Goal: Transaction & Acquisition: Obtain resource

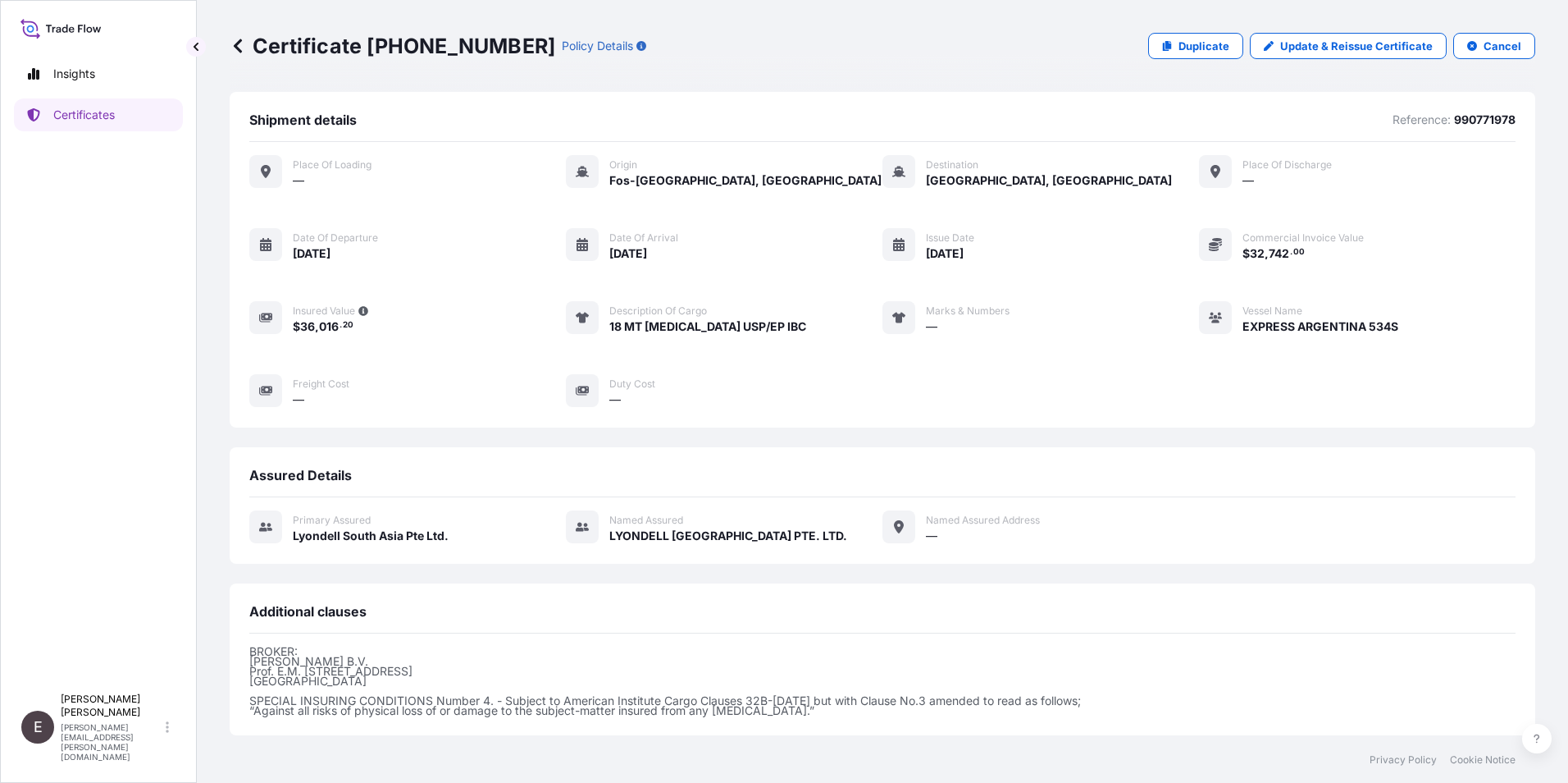
scroll to position [171, 0]
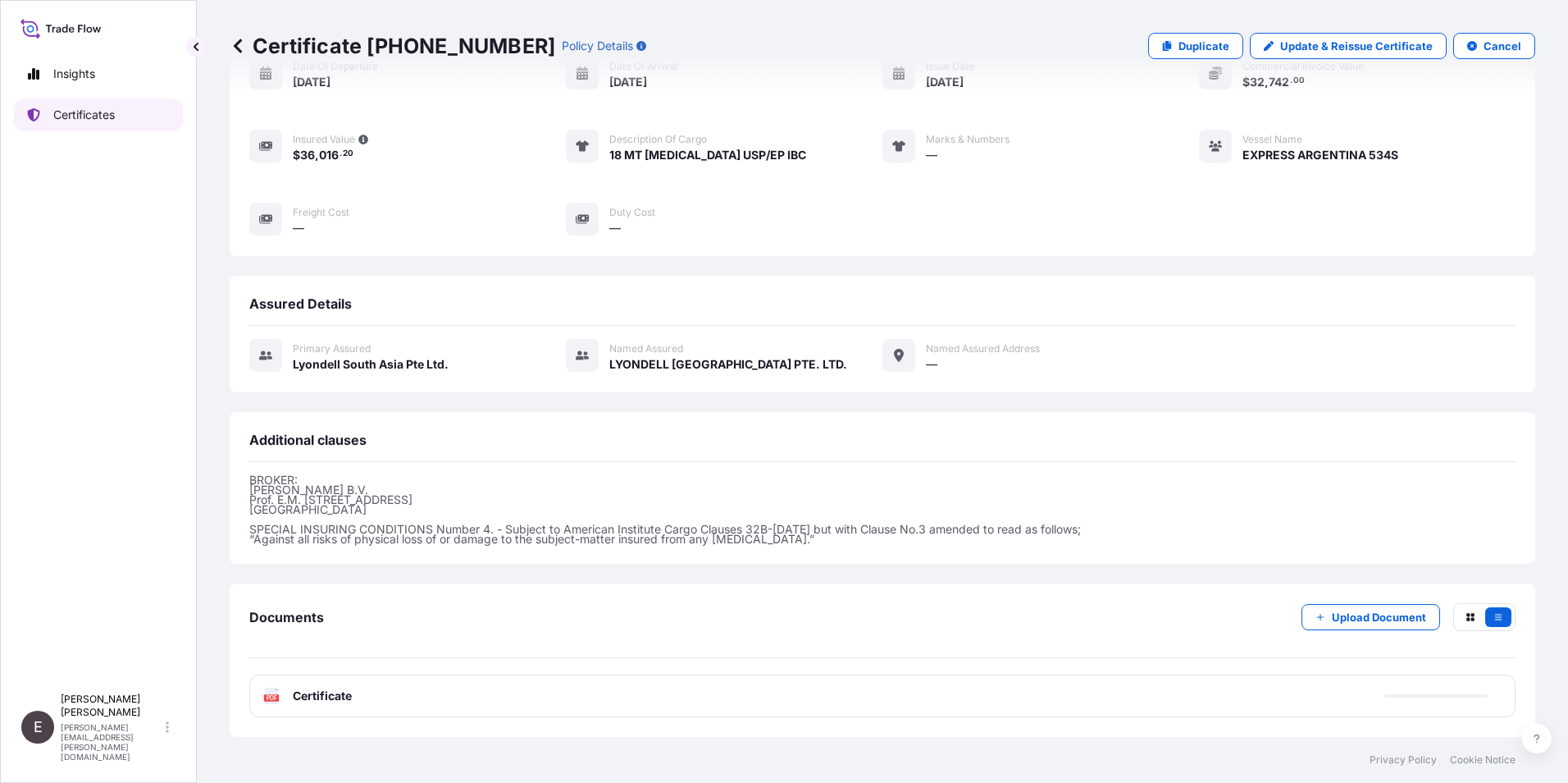
click at [91, 110] on p "Certificates" at bounding box center [83, 115] width 62 height 16
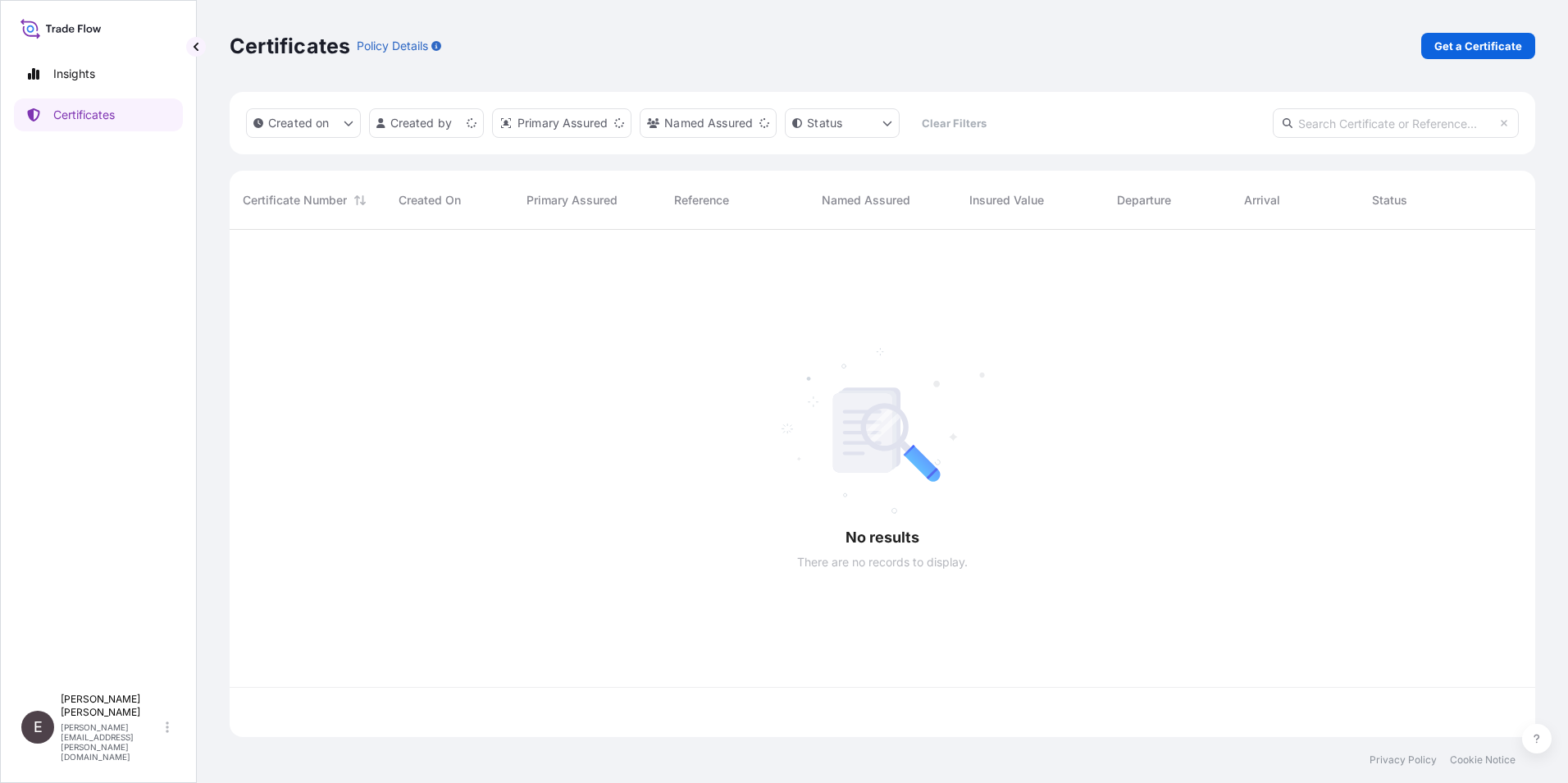
scroll to position [504, 1293]
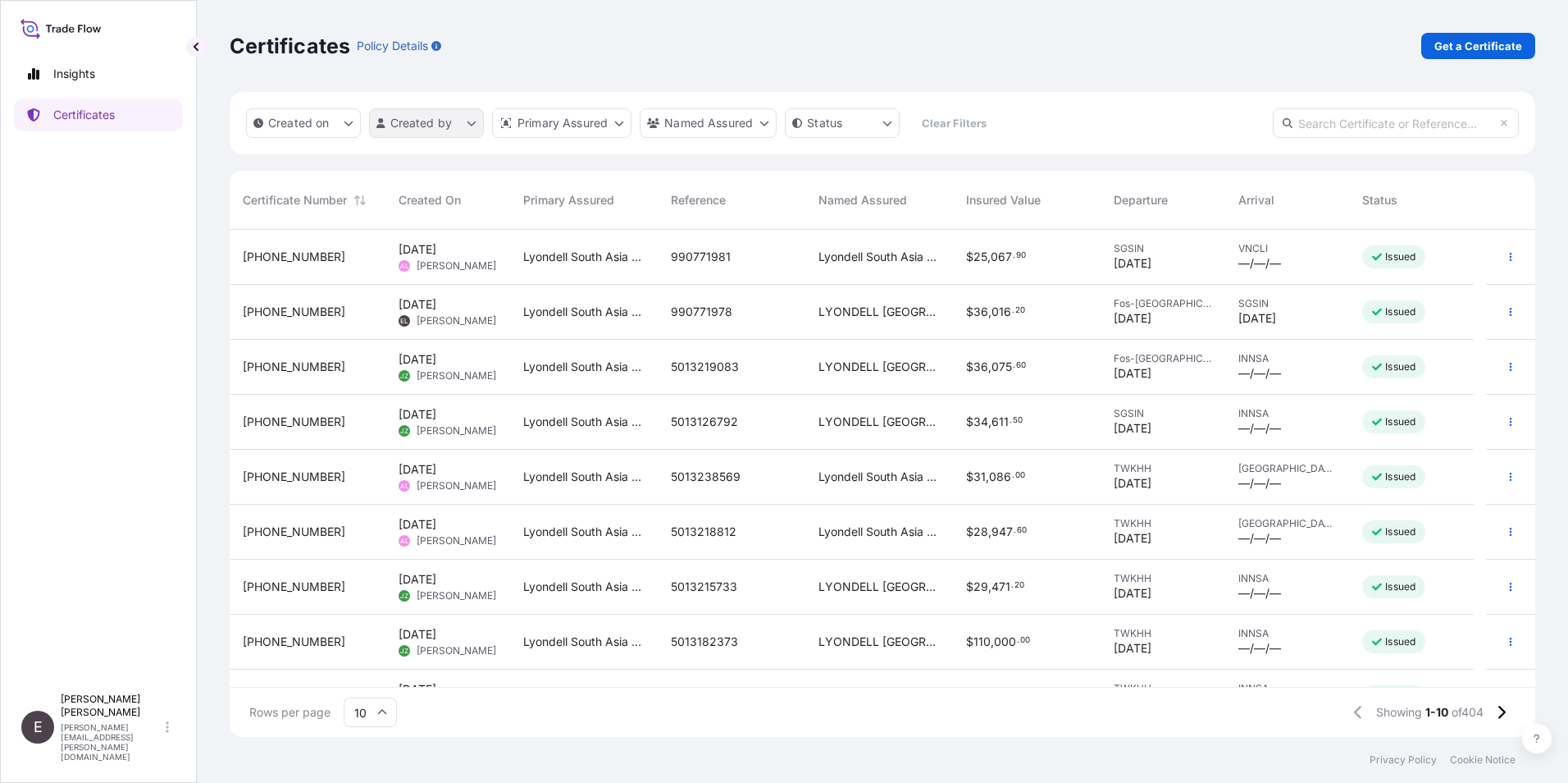
click at [393, 124] on html "Insights Certificates E [PERSON_NAME] [PERSON_NAME][EMAIL_ADDRESS][PERSON_NAME]…" at bounding box center [784, 391] width 1568 height 783
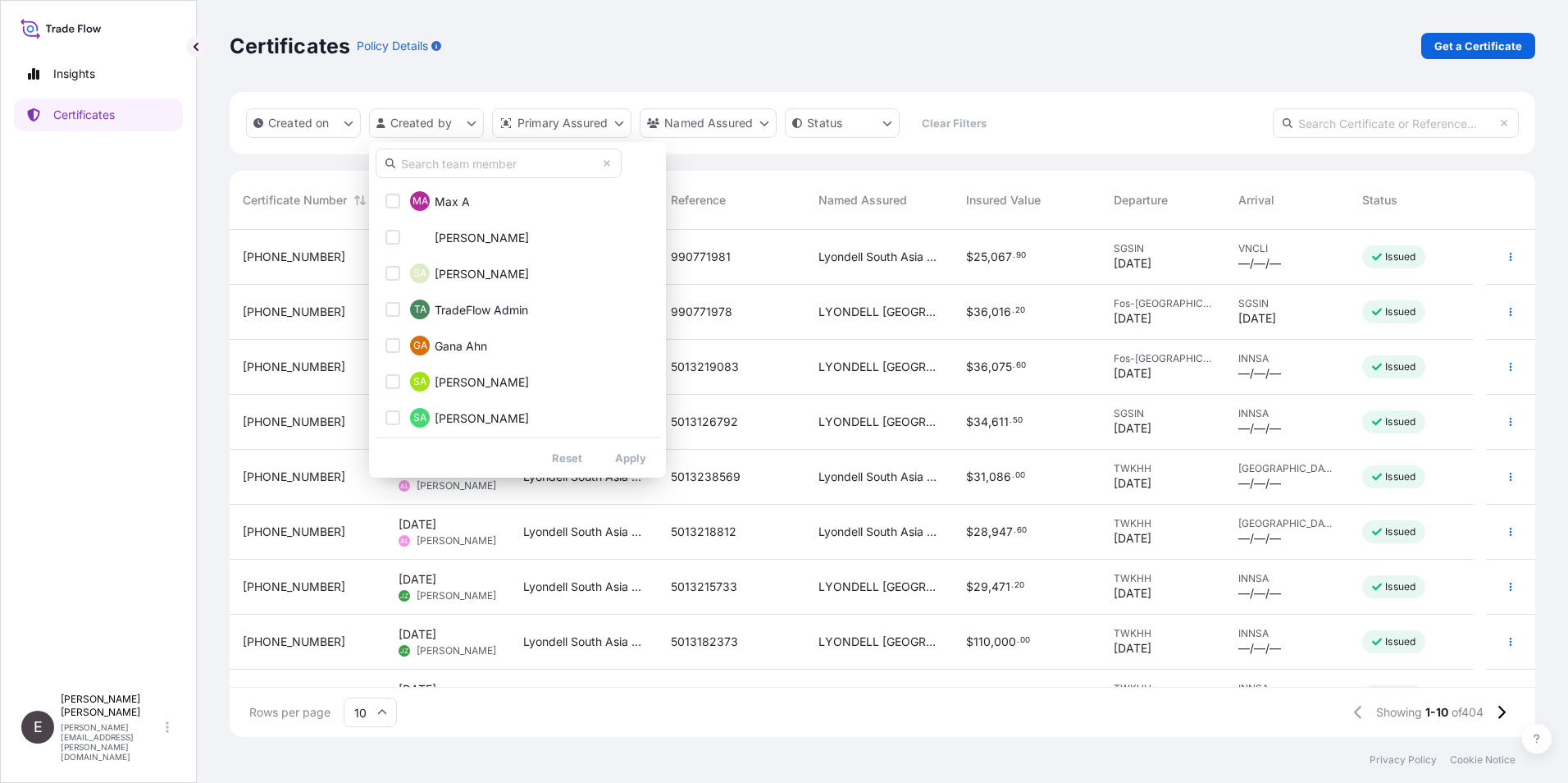
click at [451, 163] on input "text" at bounding box center [499, 163] width 246 height 29
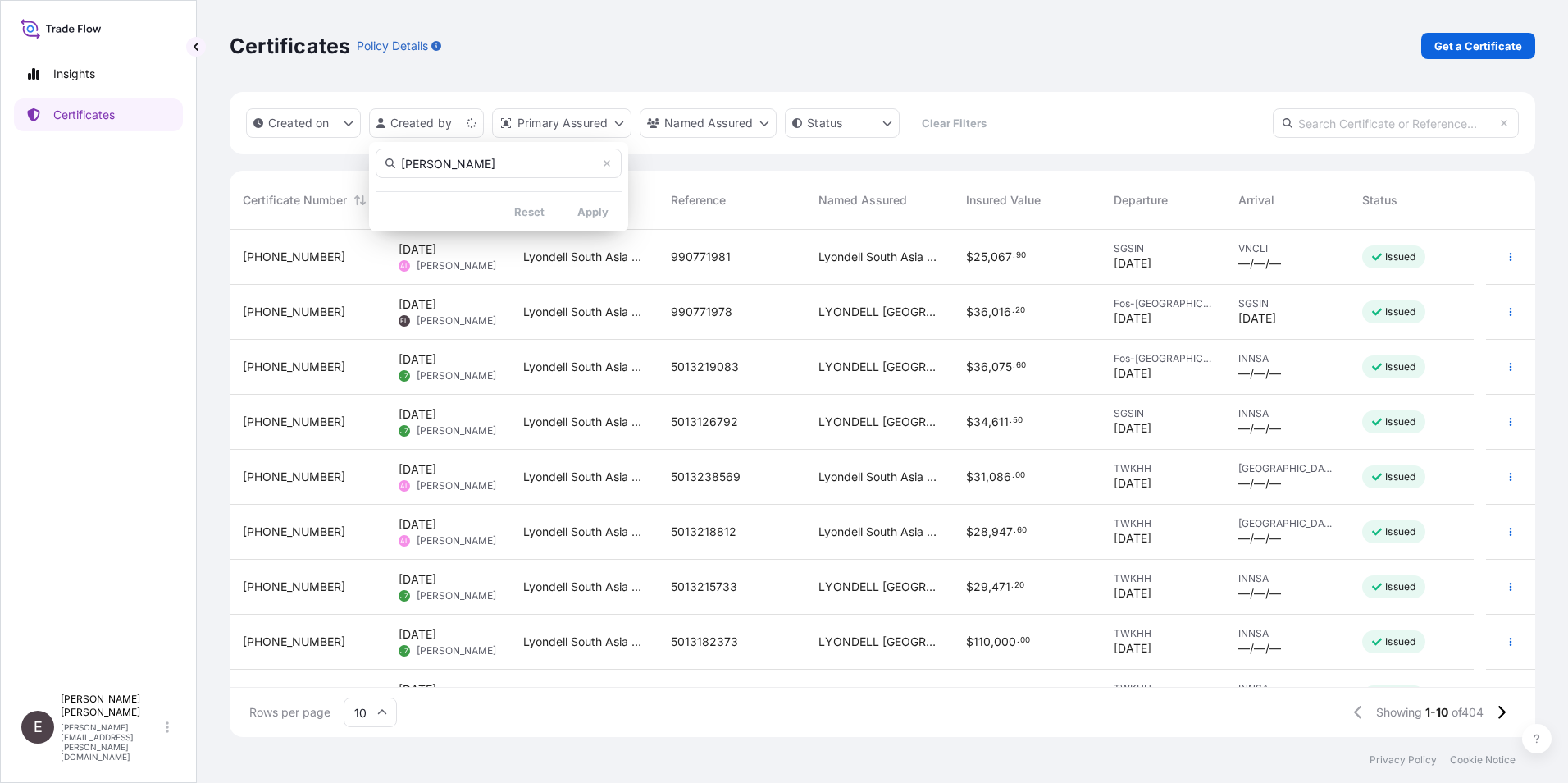
click at [599, 219] on div "[PERSON_NAME] Reset Apply" at bounding box center [499, 187] width 259 height 89
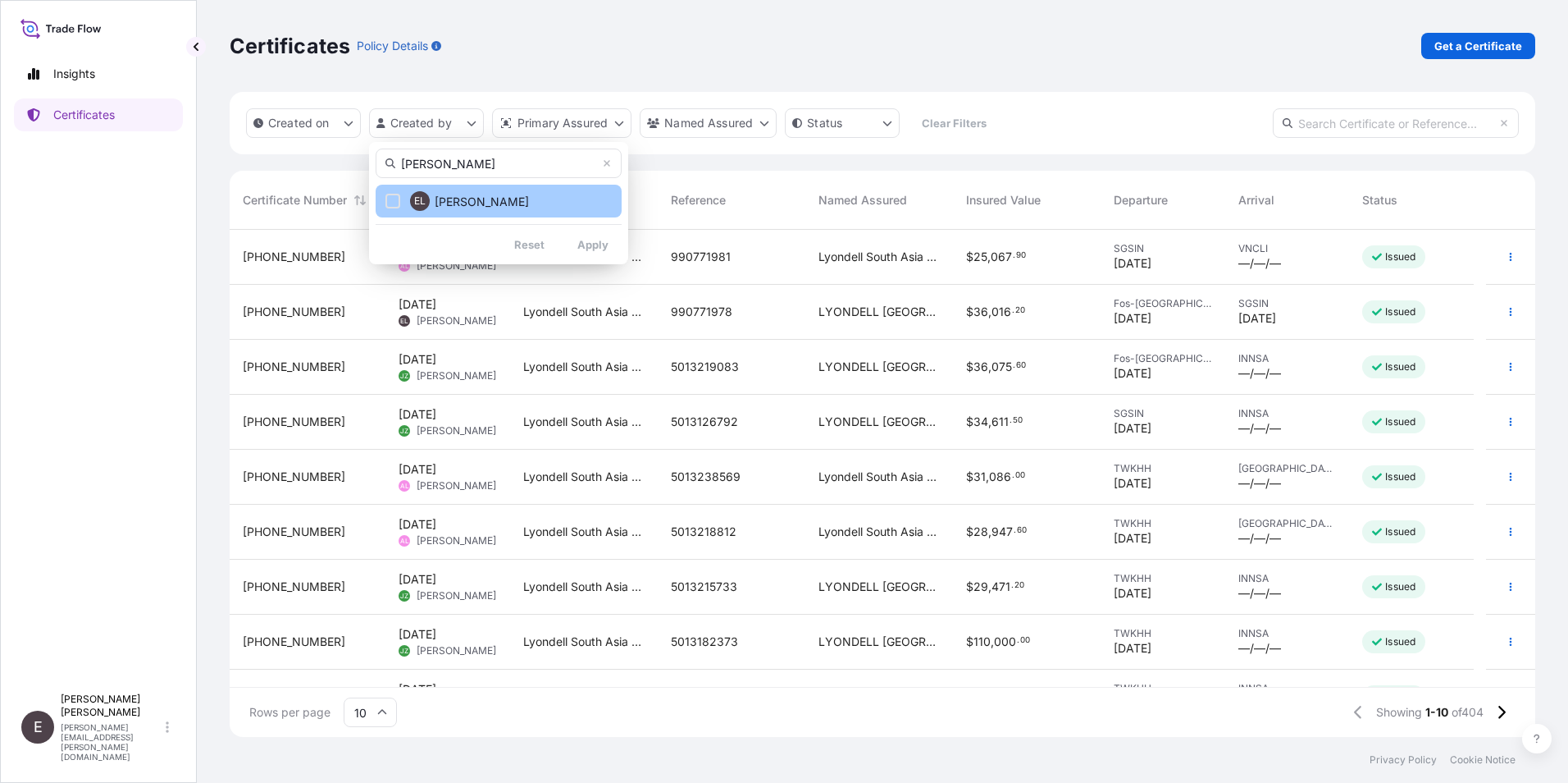
type input "[PERSON_NAME]"
drag, startPoint x: 426, startPoint y: 205, endPoint x: 486, endPoint y: 212, distance: 60.4
click at [425, 205] on div "EL" at bounding box center [419, 201] width 20 height 20
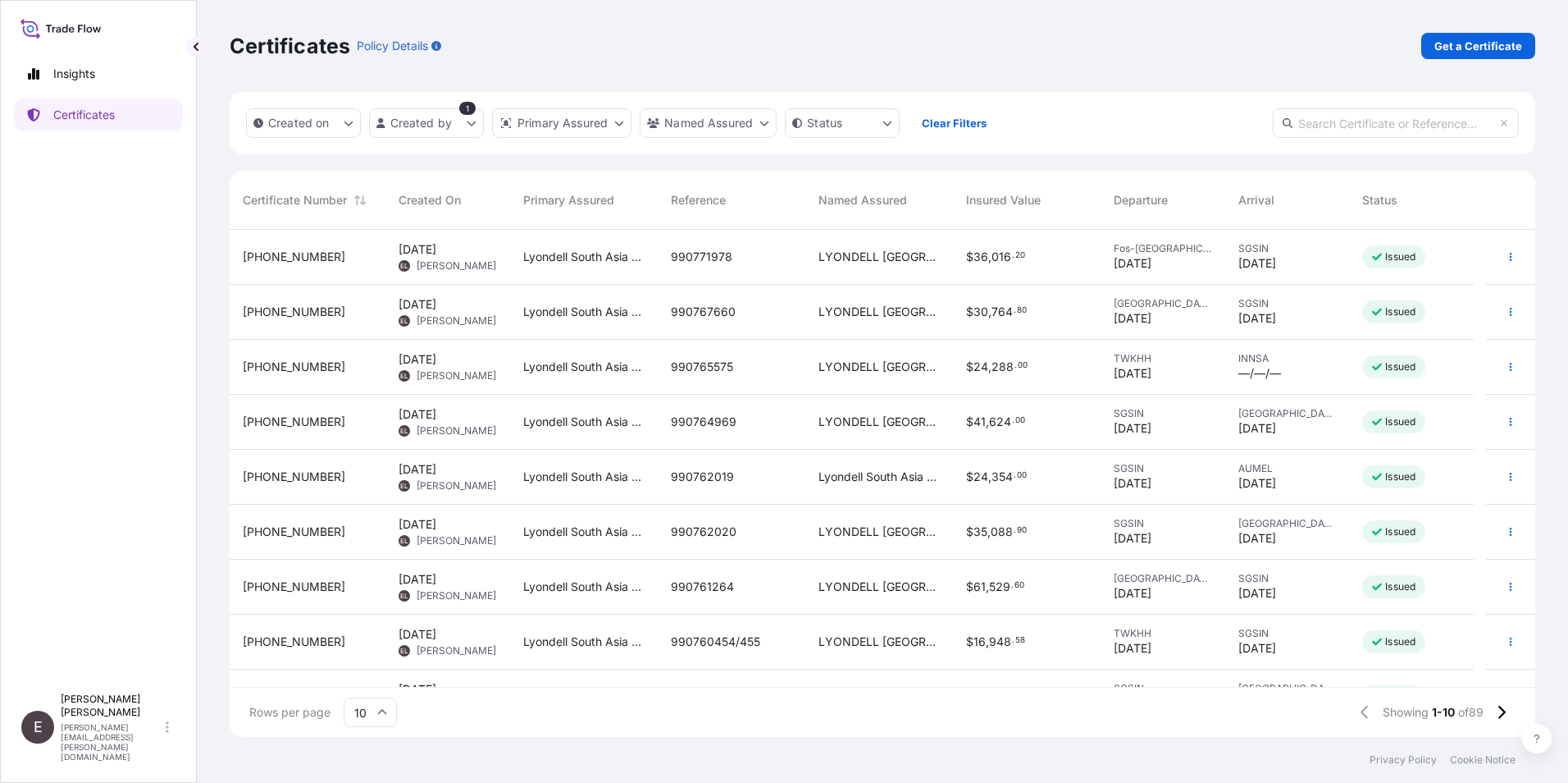
click at [380, 704] on input "10" at bounding box center [370, 711] width 53 height 29
click at [382, 666] on div "50" at bounding box center [370, 667] width 40 height 31
click at [1499, 636] on button "button" at bounding box center [1510, 642] width 26 height 27
click at [1433, 633] on link "Duplicate certificate" at bounding box center [1411, 645] width 153 height 27
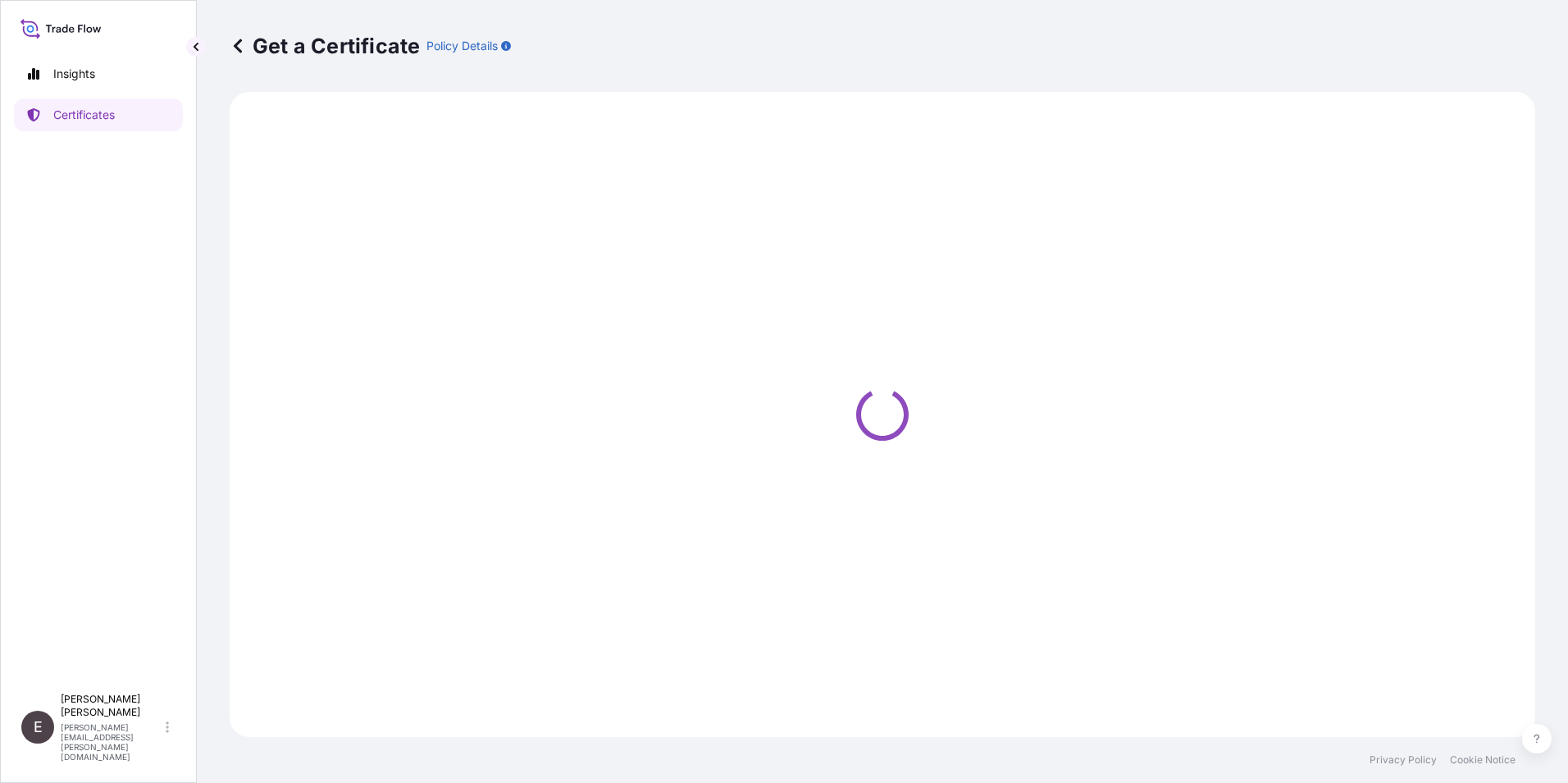
select select "Sea"
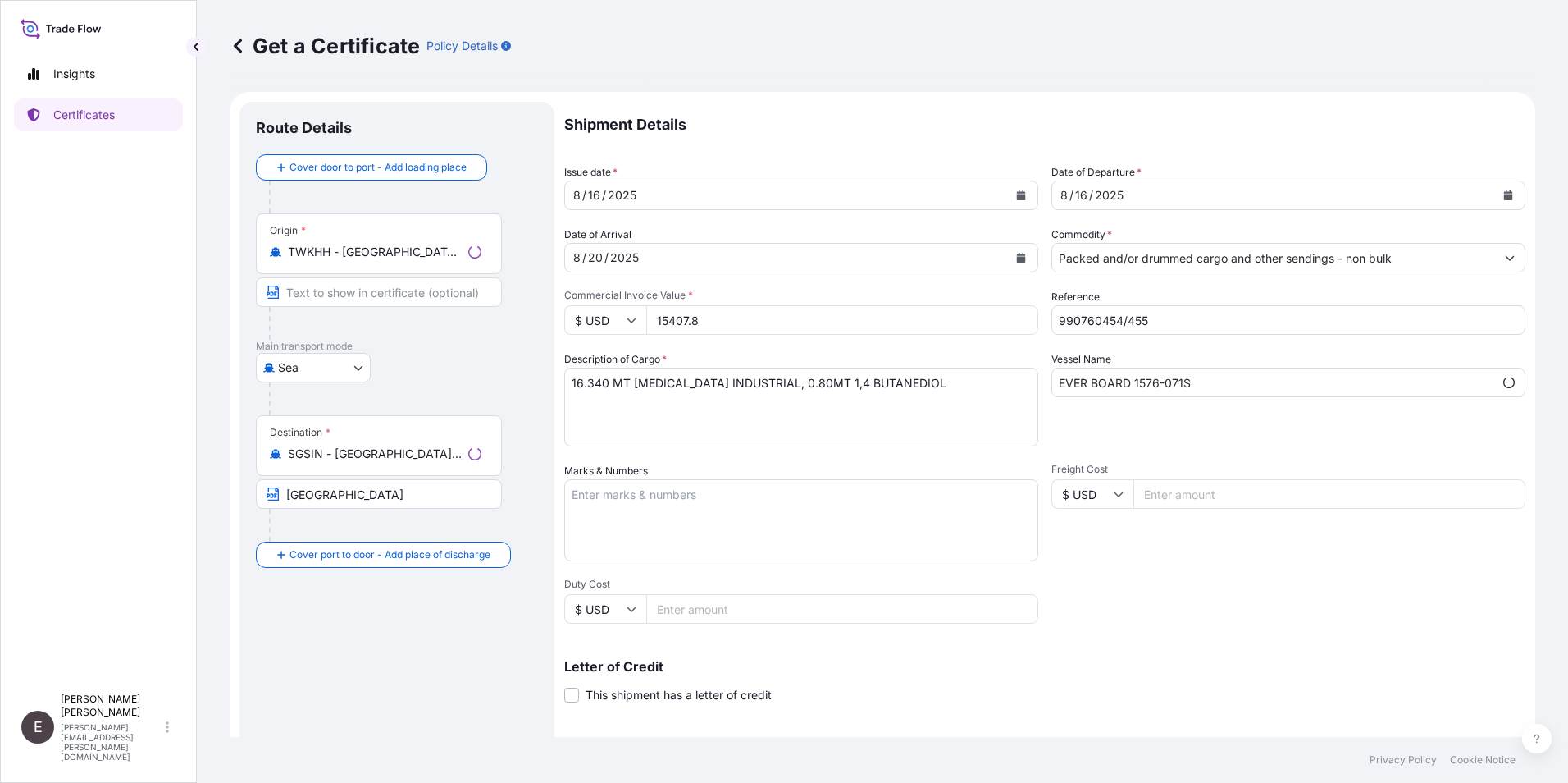
select select "32022"
click at [1016, 193] on icon "Calendar" at bounding box center [1021, 195] width 9 height 9
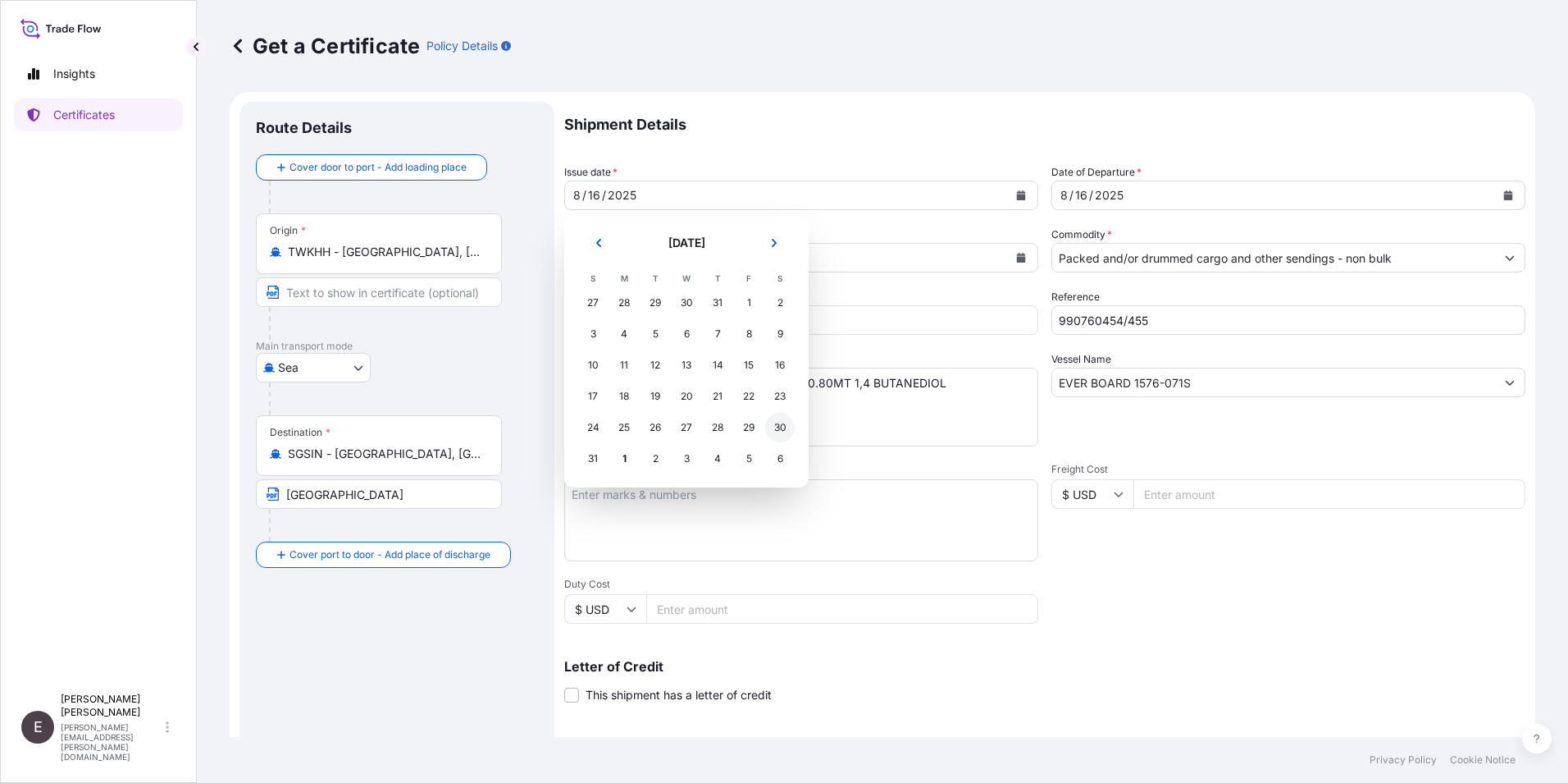
click at [781, 426] on div "30" at bounding box center [779, 427] width 29 height 29
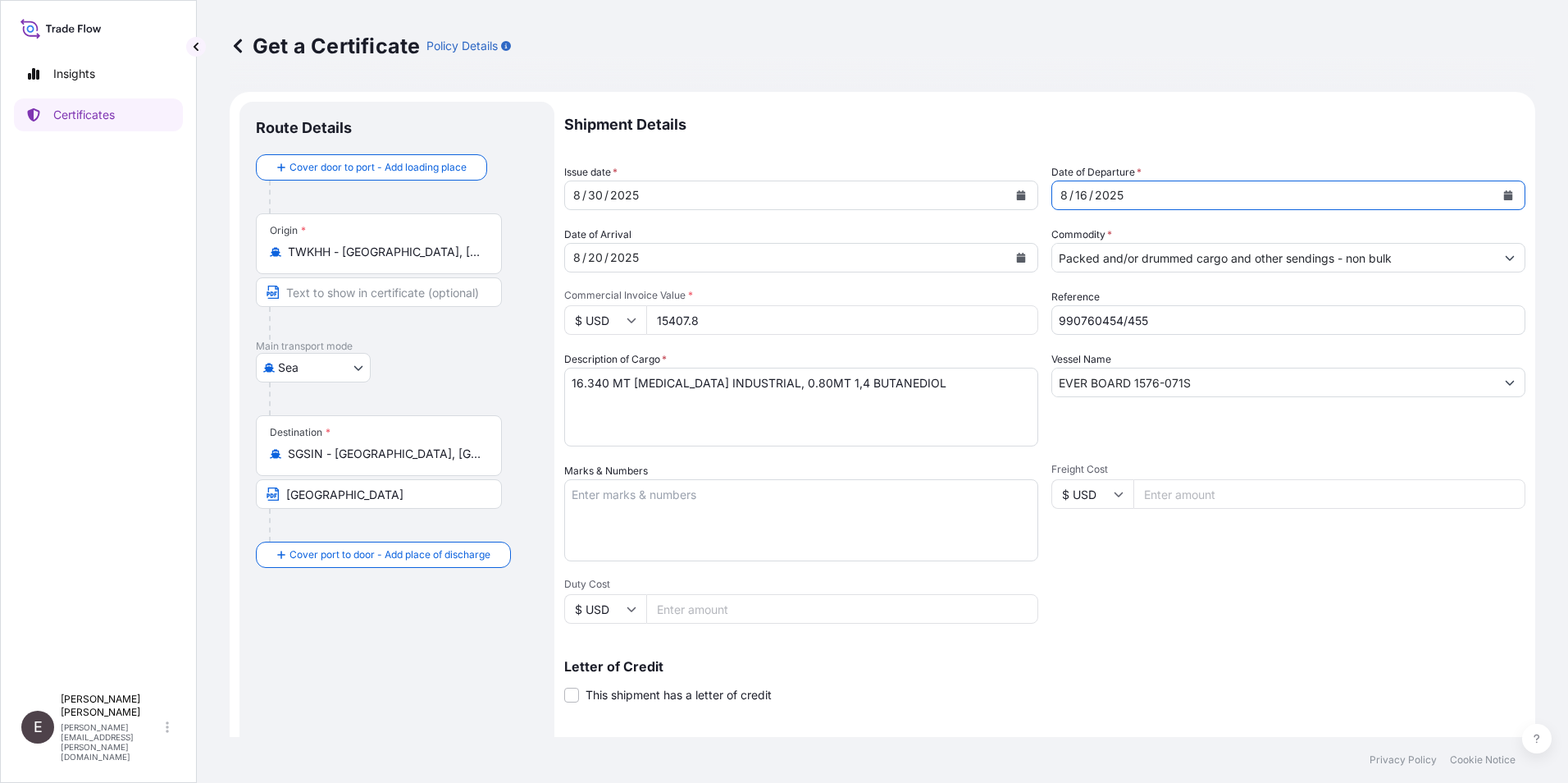
click at [1495, 189] on button "Calendar" at bounding box center [1508, 195] width 26 height 27
click at [1010, 251] on button "Calendar" at bounding box center [1021, 258] width 26 height 27
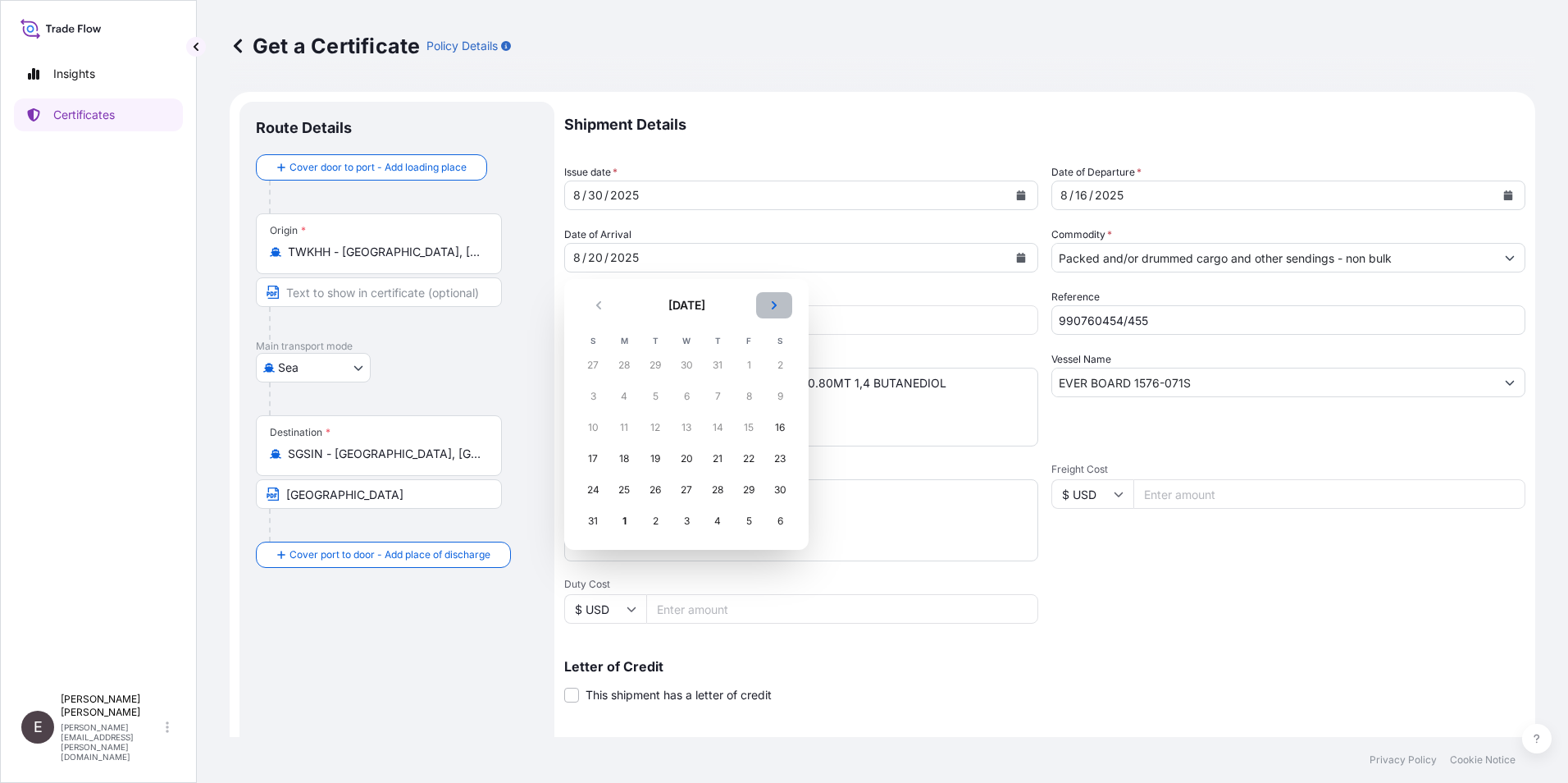
click at [765, 306] on button "Next" at bounding box center [774, 305] width 36 height 27
click at [722, 363] on div "4" at bounding box center [717, 365] width 29 height 29
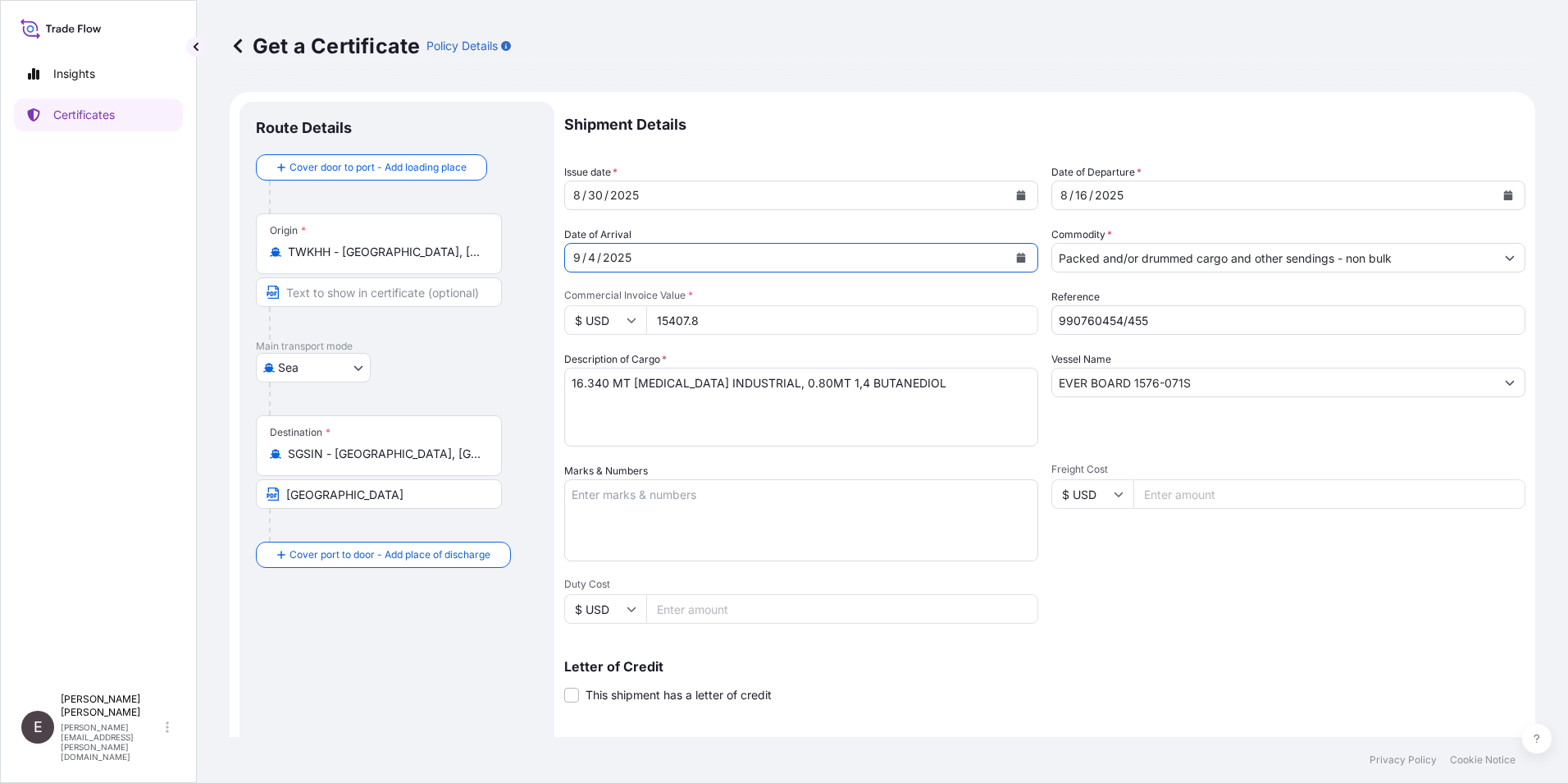
click at [1495, 187] on button "Calendar" at bounding box center [1508, 195] width 26 height 27
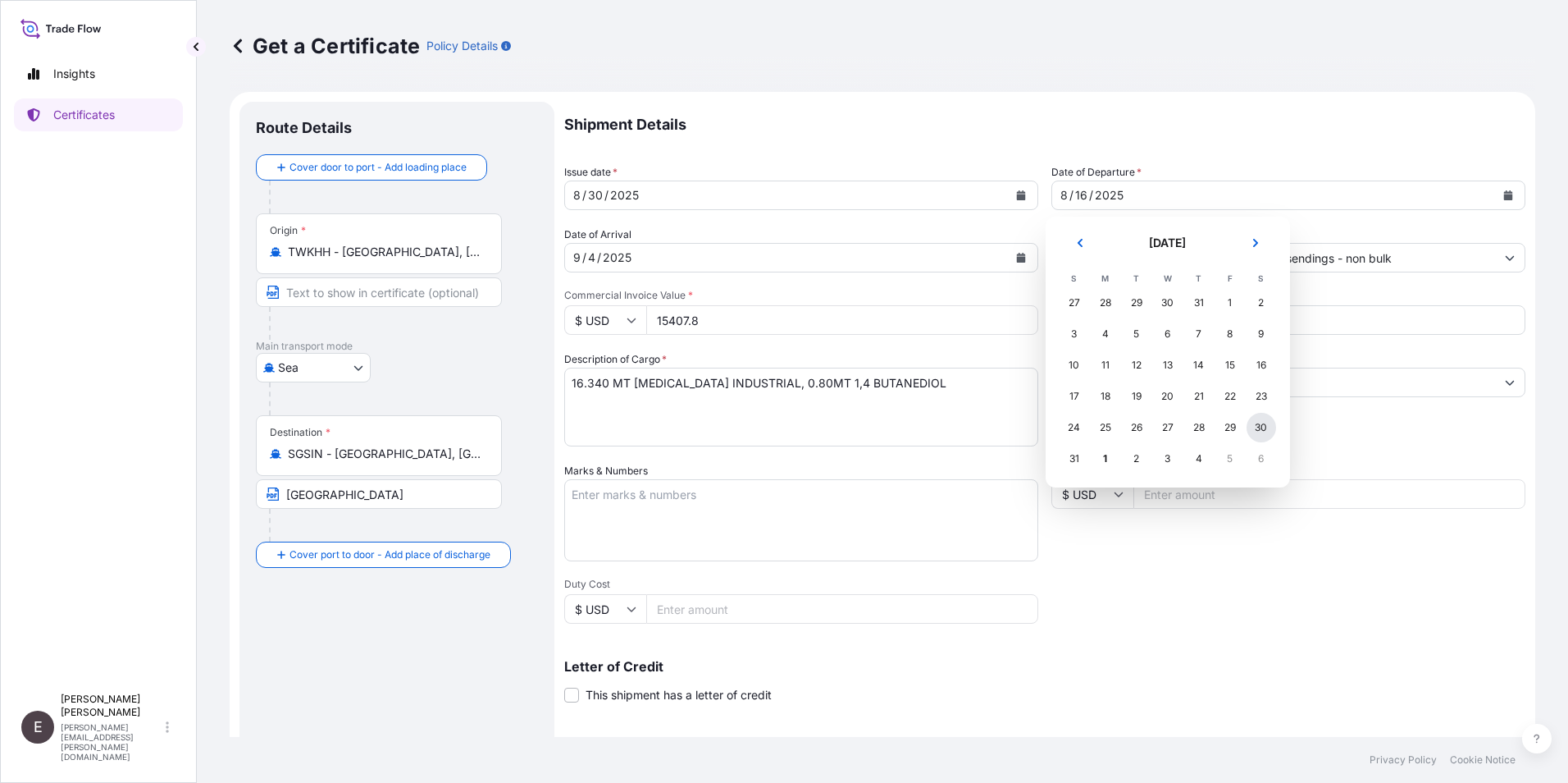
click at [1261, 429] on div "30" at bounding box center [1260, 427] width 29 height 29
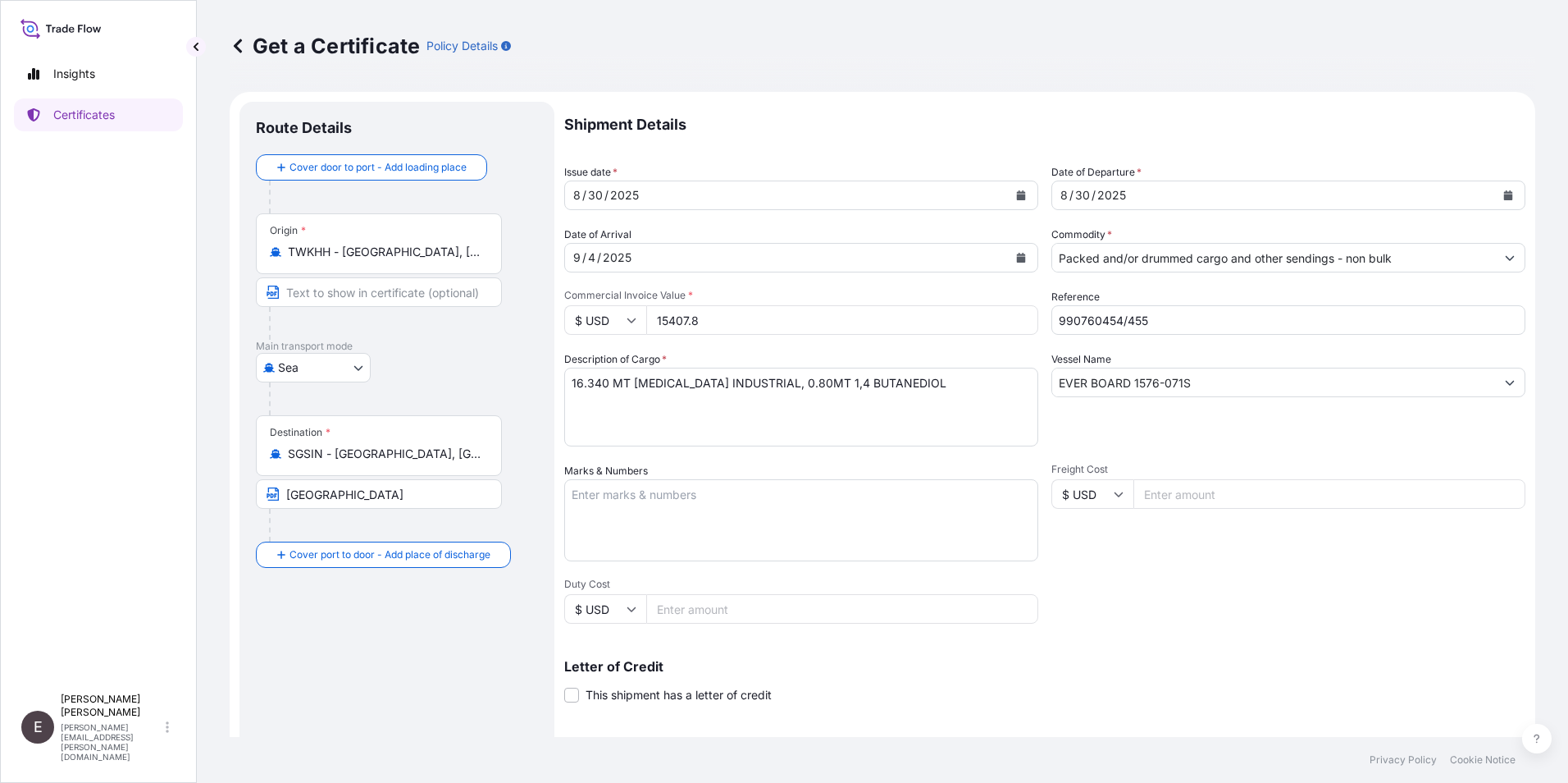
drag, startPoint x: 726, startPoint y: 321, endPoint x: 525, endPoint y: 323, distance: 201.0
click at [525, 323] on form "Route Details Cover door to port - Add loading place Place of loading Road / [G…" at bounding box center [882, 515] width 1305 height 847
type input "14964.00"
drag, startPoint x: 1076, startPoint y: 323, endPoint x: 1347, endPoint y: 322, distance: 271.0
click at [1347, 322] on input "990760454/455" at bounding box center [1288, 319] width 474 height 29
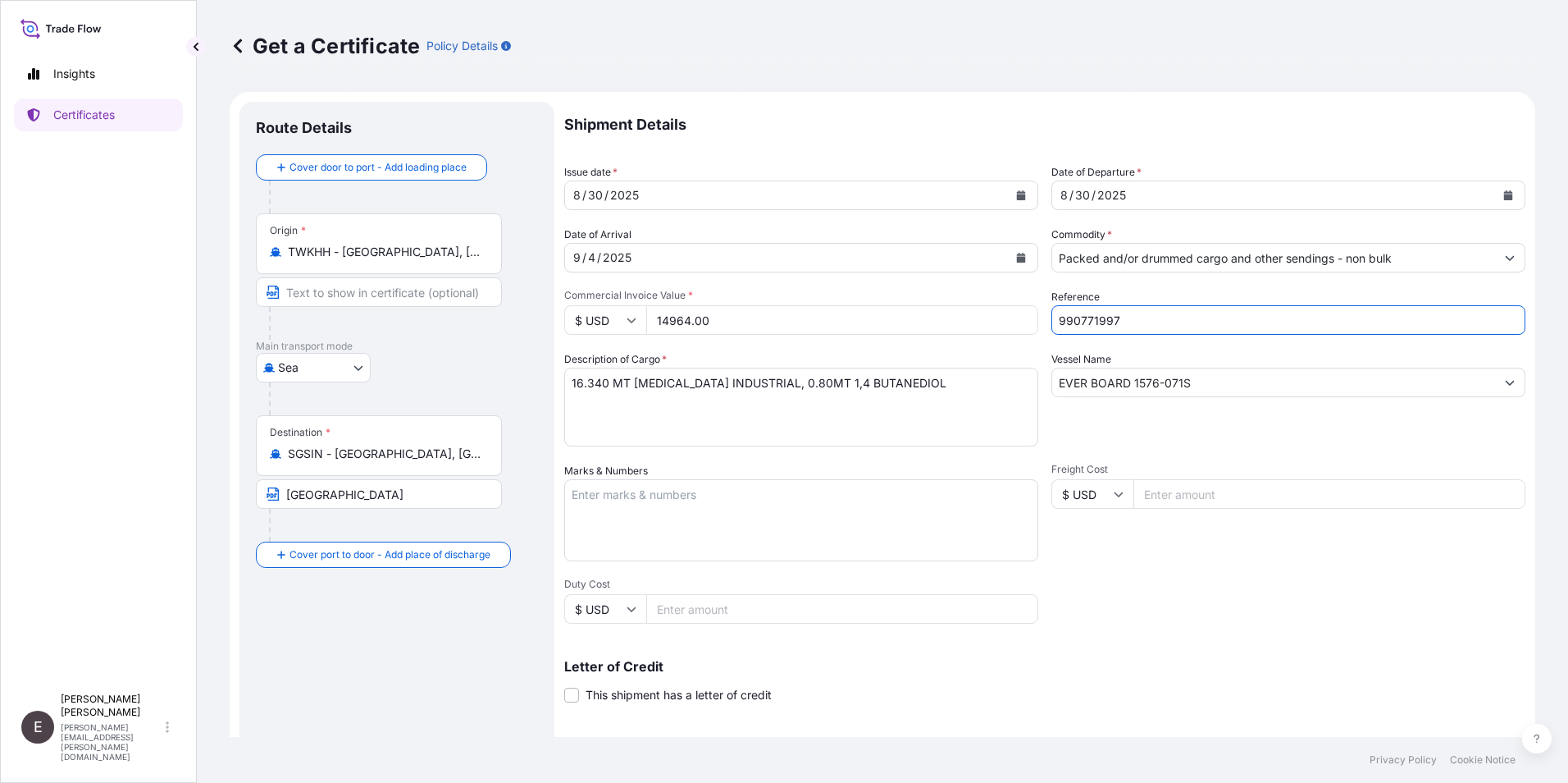
type input "990771997"
click at [573, 385] on textarea "16.340 MT [MEDICAL_DATA] INDUSTRIAL, 0.80MT 1,4 BUTANEDIOL" at bounding box center [801, 406] width 474 height 79
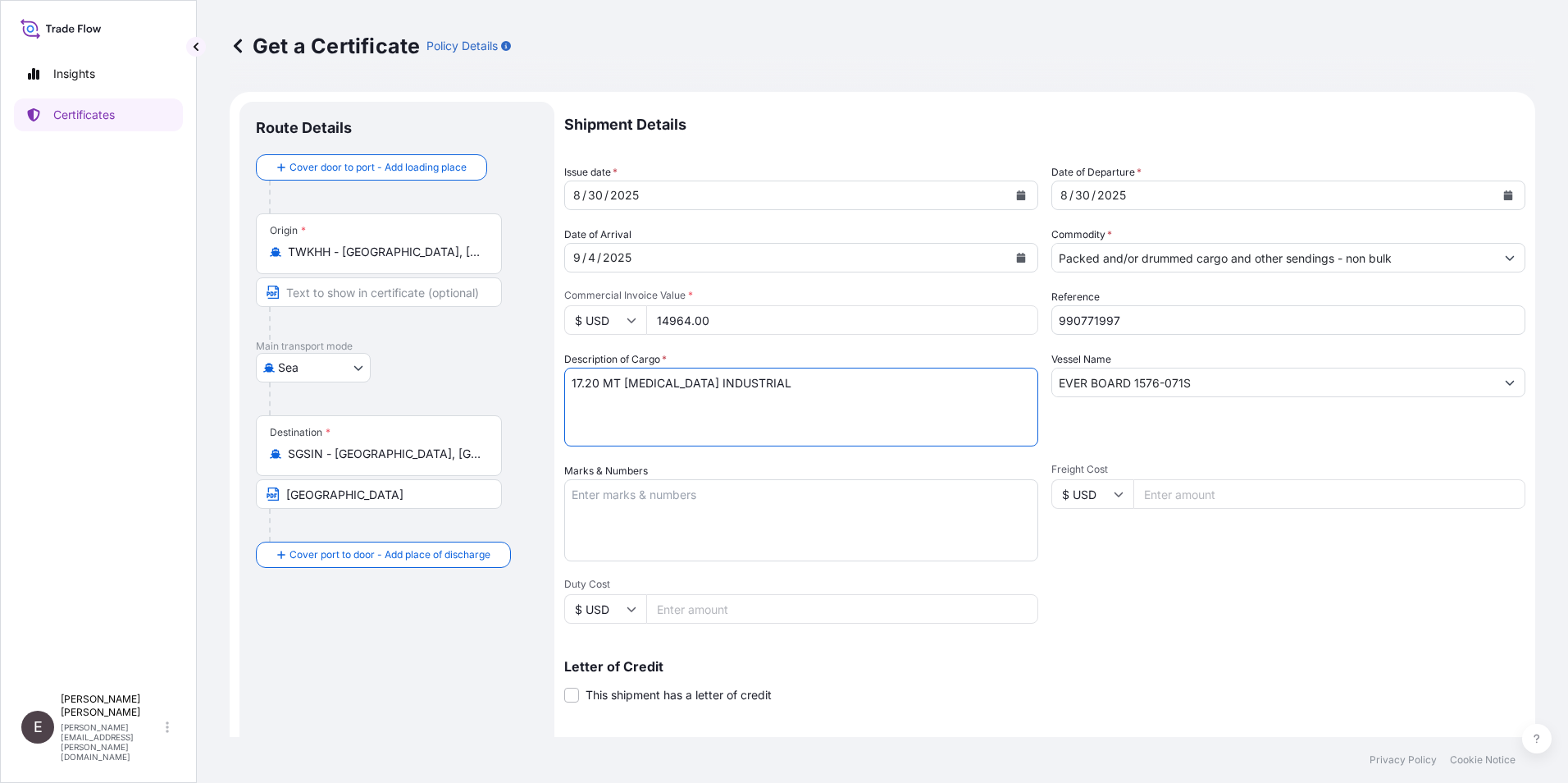
type textarea "17.20 MT [MEDICAL_DATA] INDUSTRIAL"
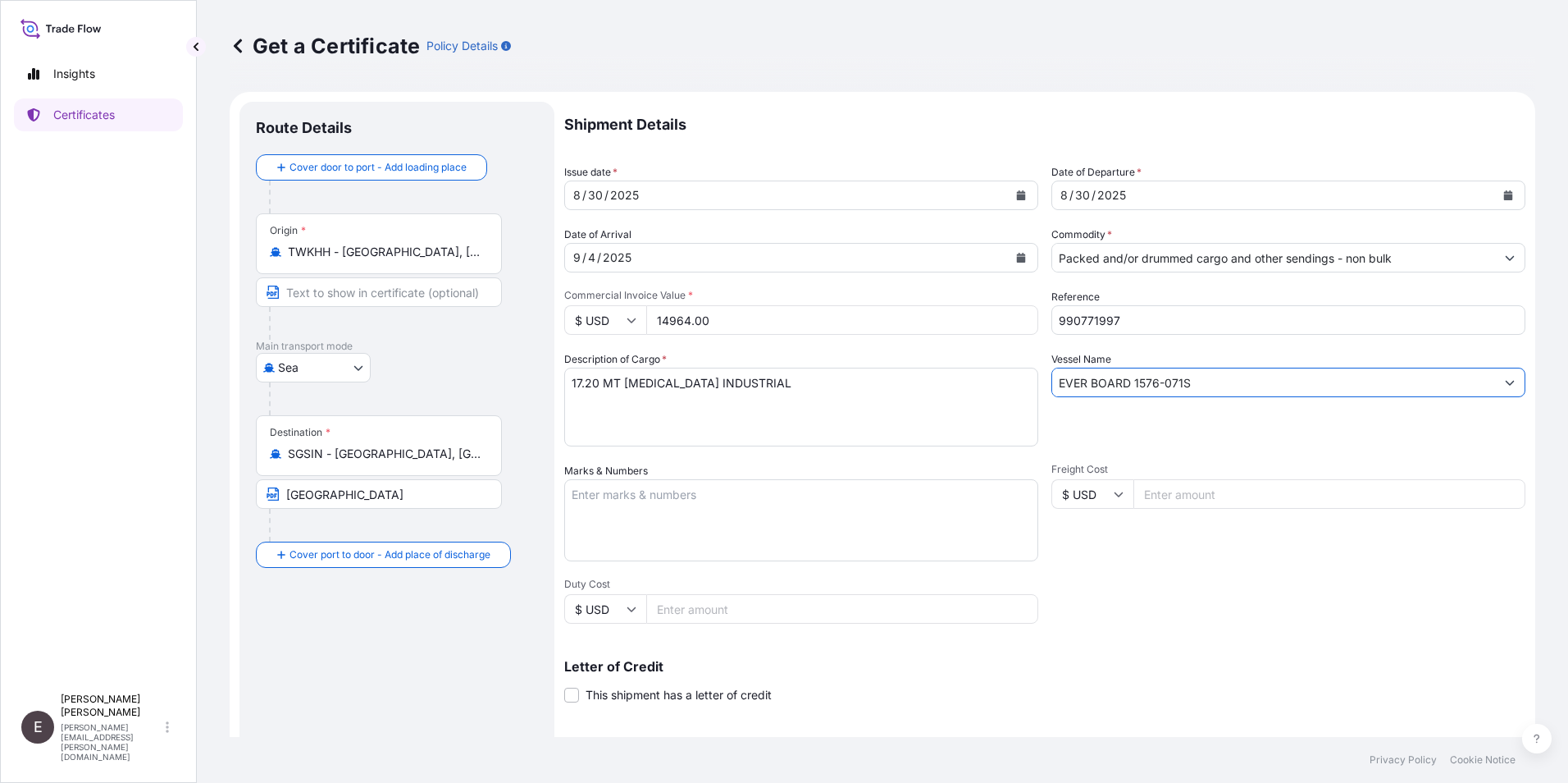
drag, startPoint x: 1096, startPoint y: 382, endPoint x: 1382, endPoint y: 390, distance: 286.1
click at [1382, 390] on input "EVER BOARD 1576-071S" at bounding box center [1274, 382] width 443 height 29
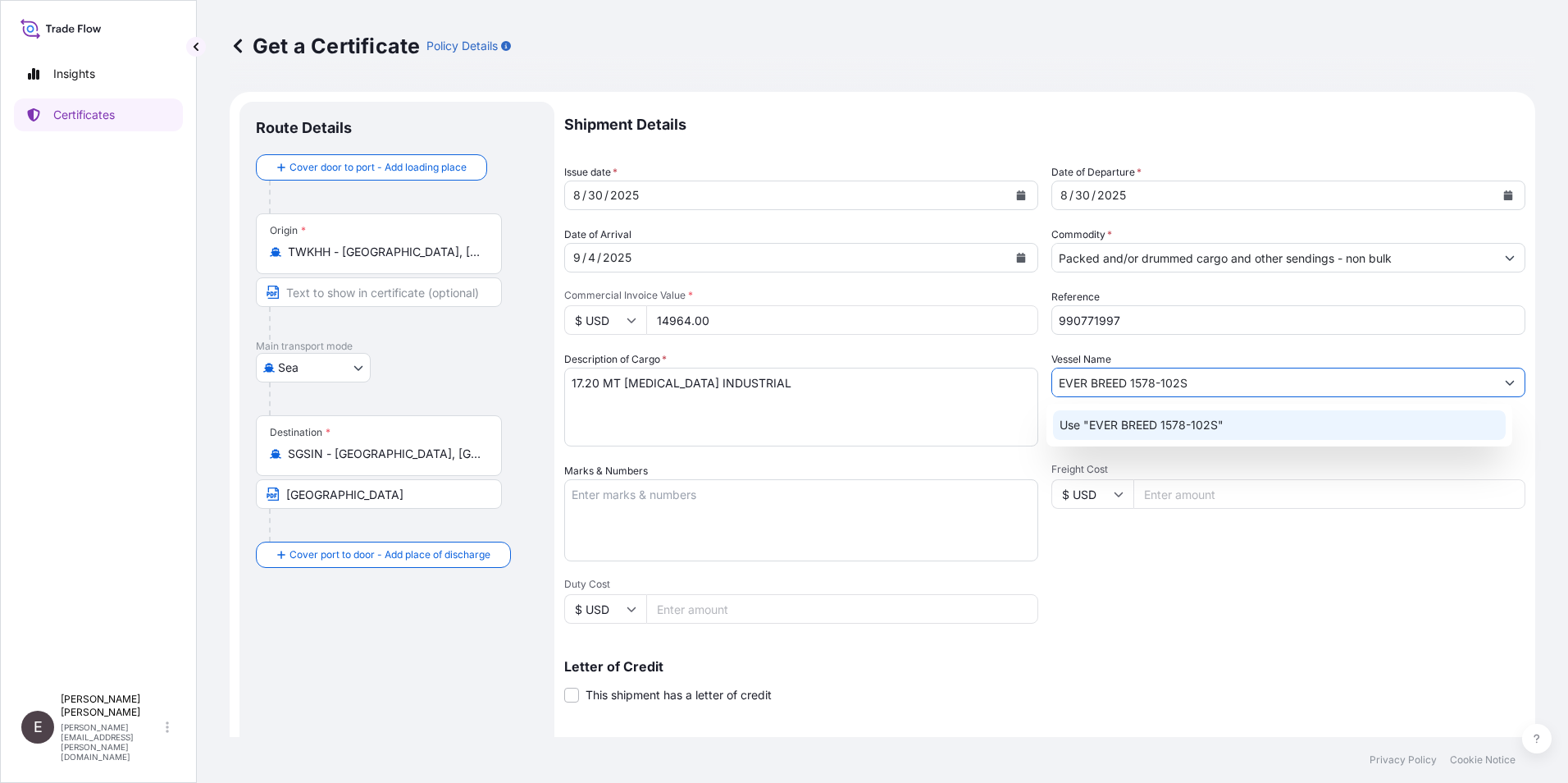
click at [1186, 419] on p "Use "EVER BREED 1578-102S"" at bounding box center [1140, 424] width 164 height 16
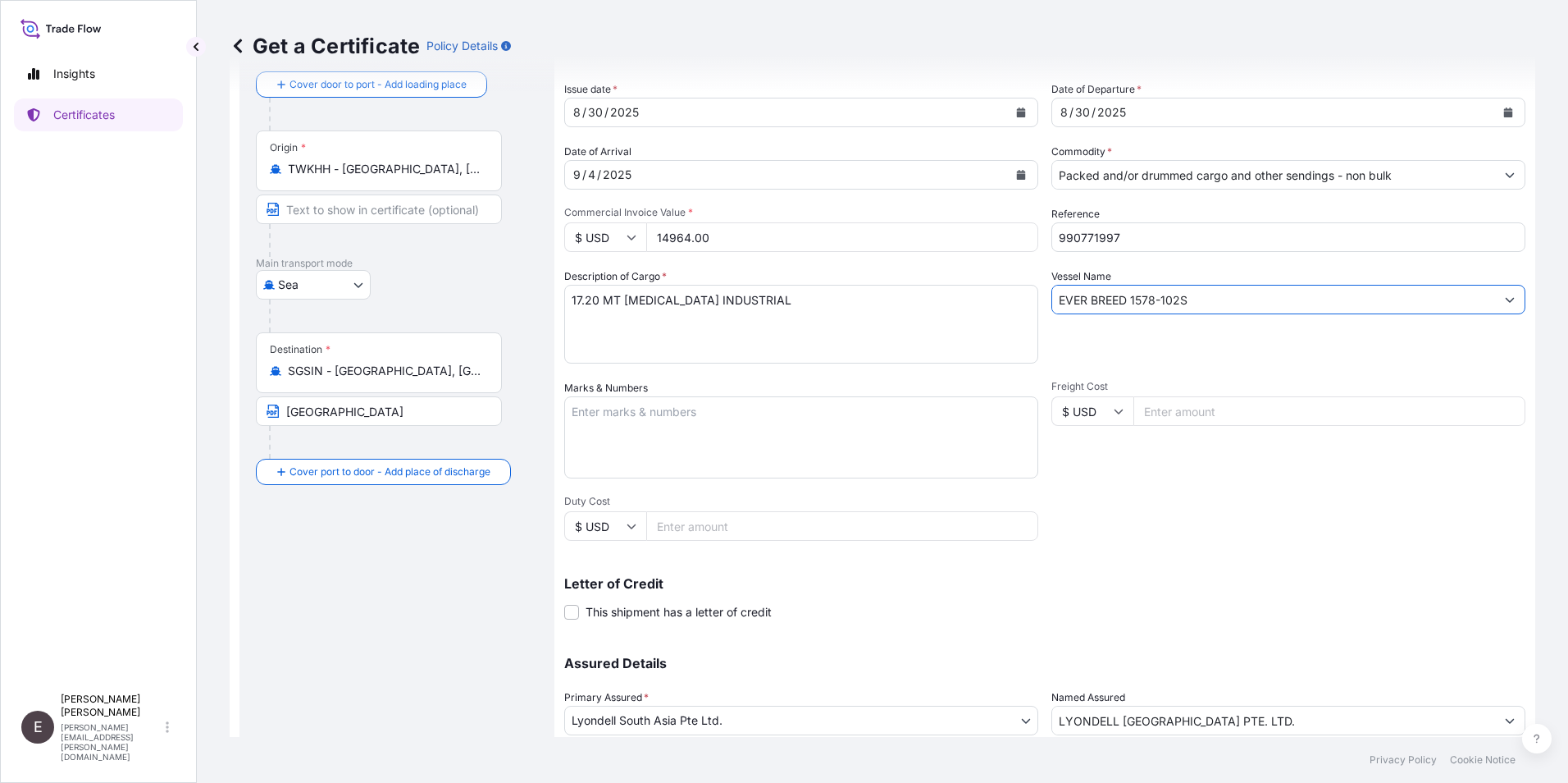
scroll to position [203, 0]
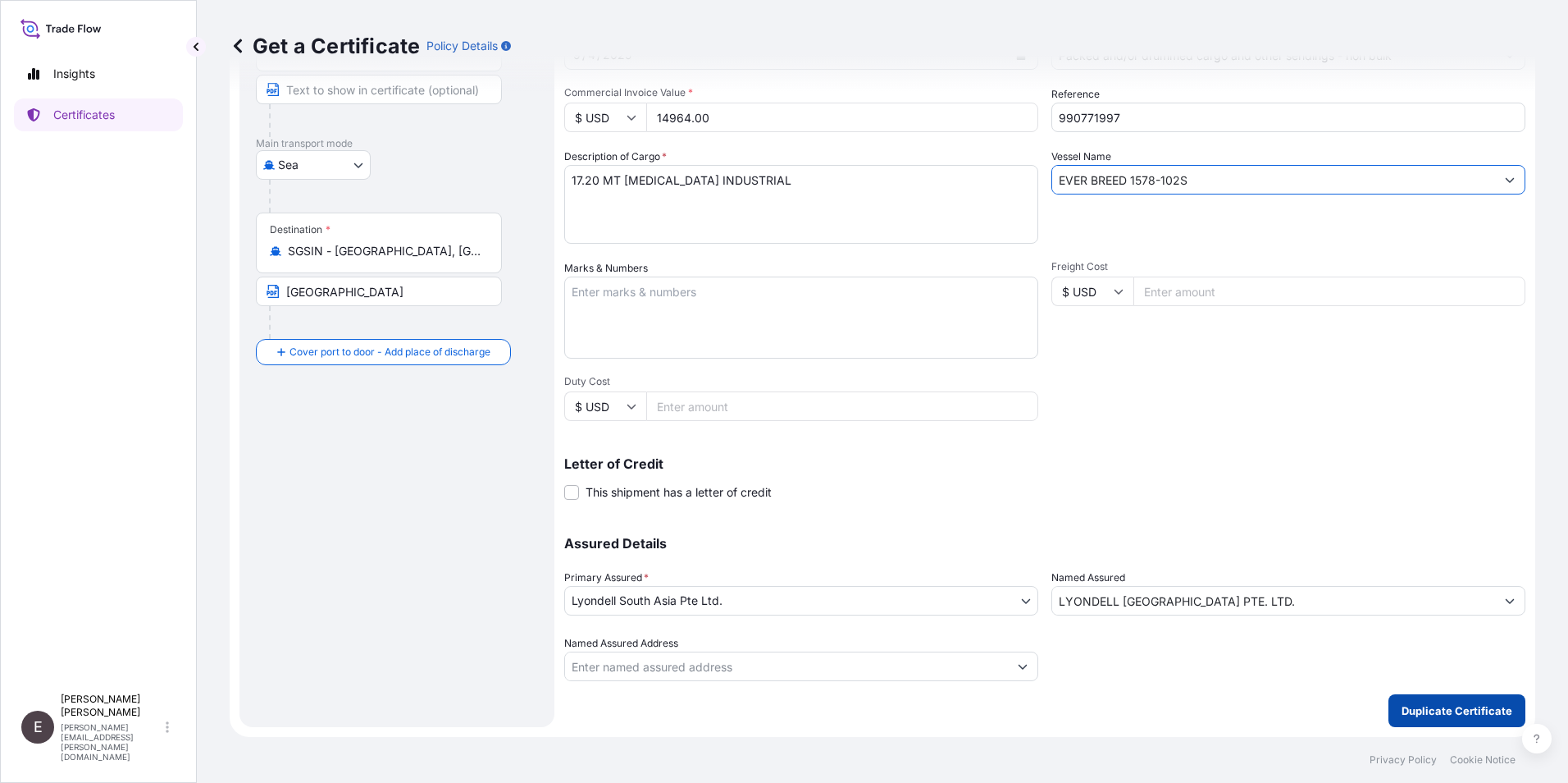
type input "EVER BREED 1578-102S"
click at [1453, 703] on p "Duplicate Certificate" at bounding box center [1456, 710] width 111 height 16
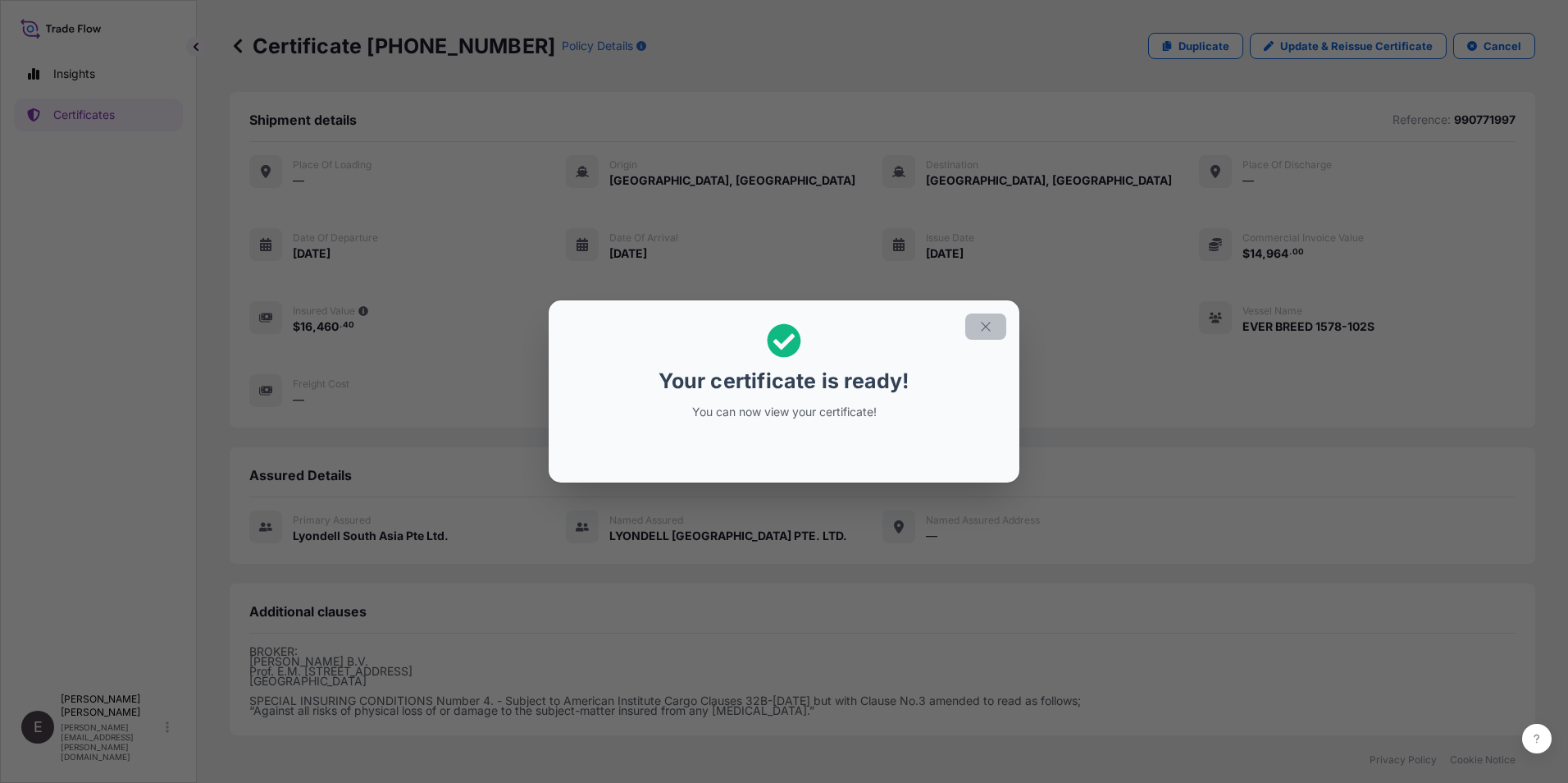
click at [975, 323] on button "button" at bounding box center [985, 327] width 41 height 27
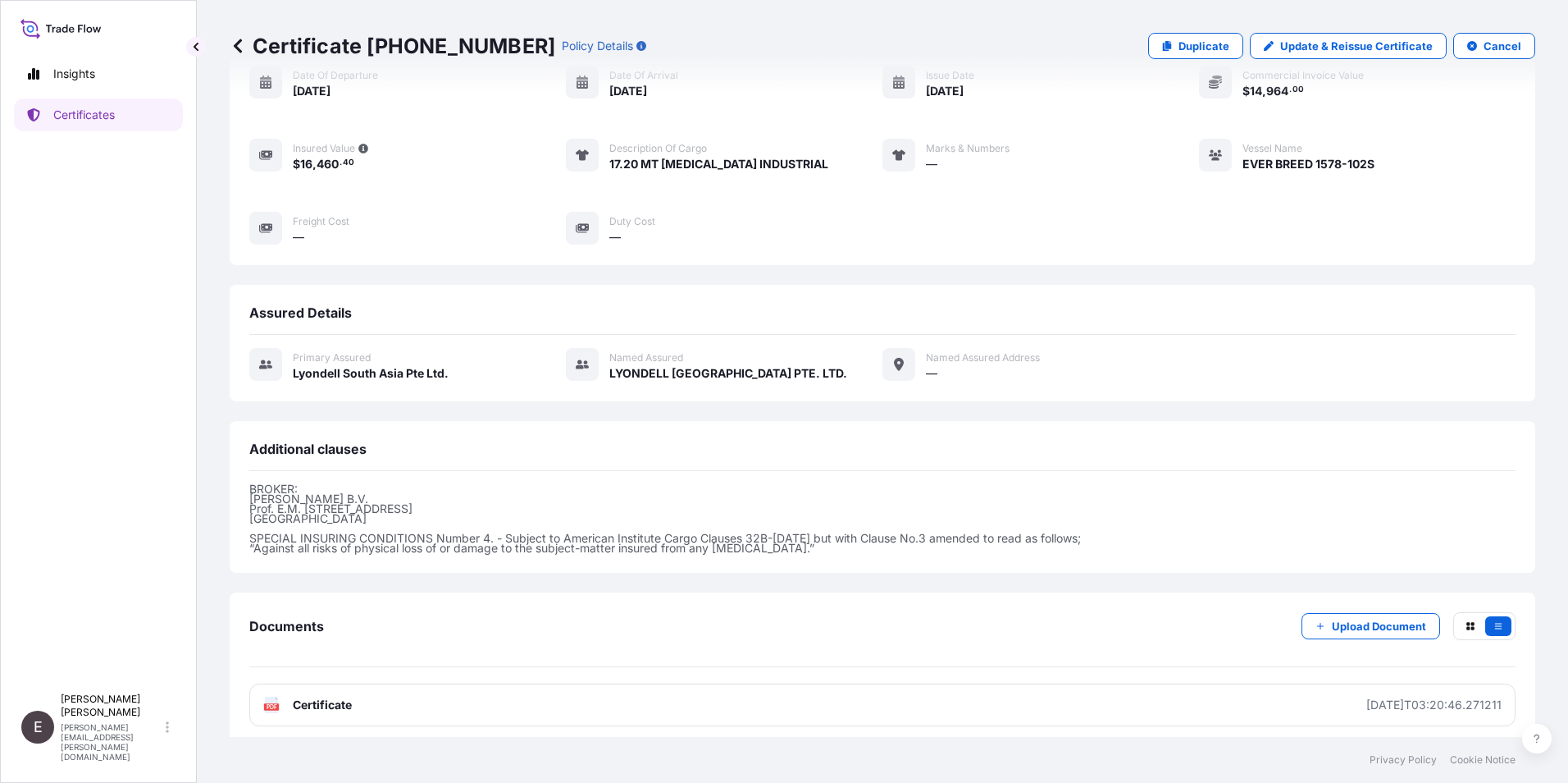
scroll to position [171, 0]
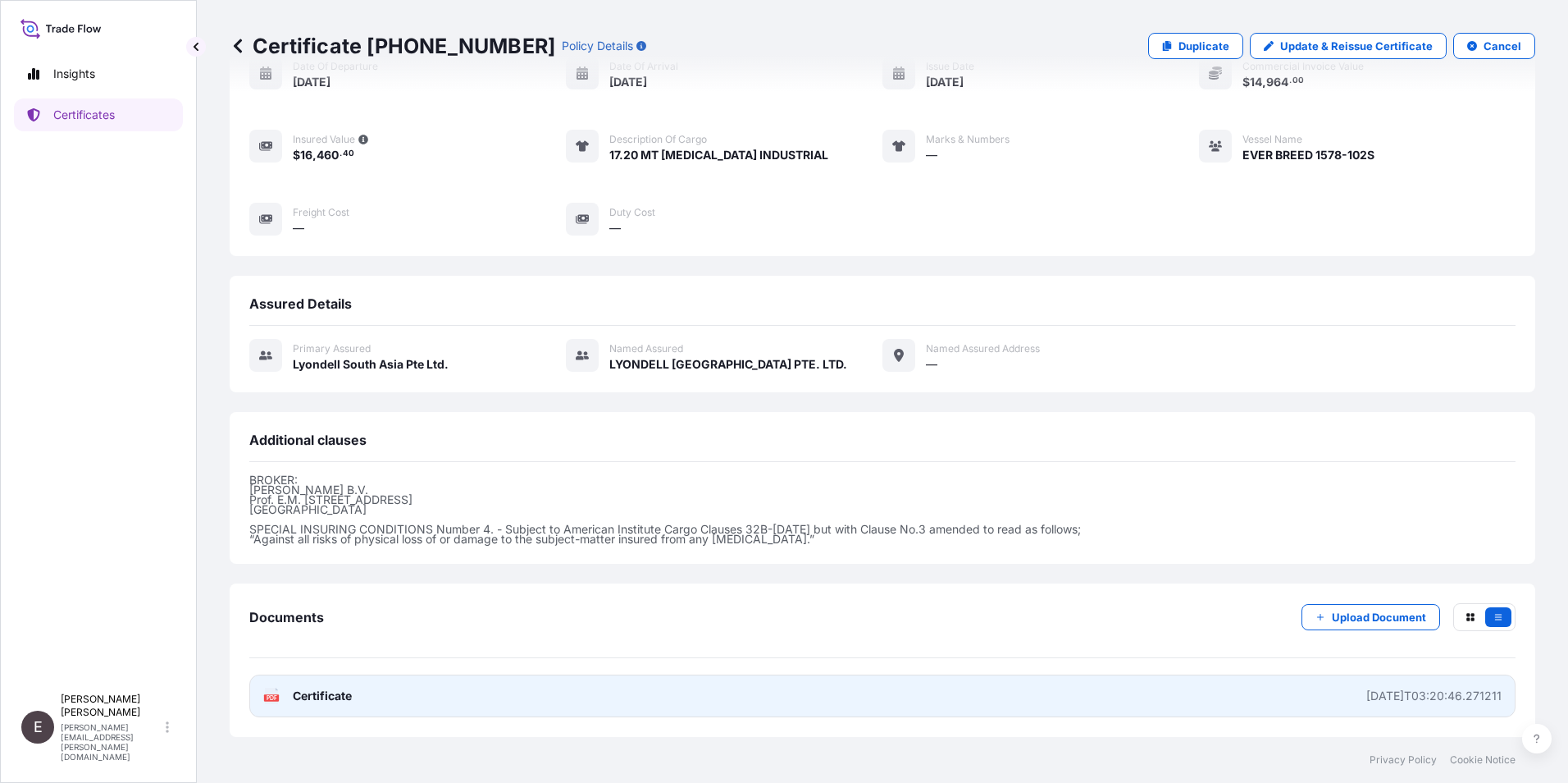
click at [342, 686] on link "PDF Certificate [DATE]T03:20:46.271211" at bounding box center [882, 695] width 1266 height 43
